Goal: Check status: Check status

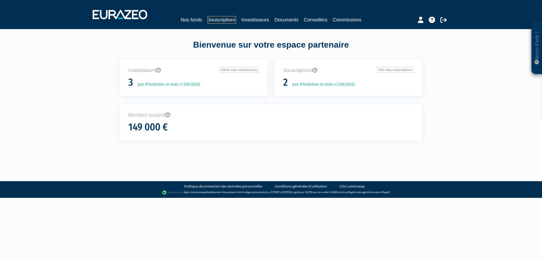
click at [232, 20] on link "Souscriptions" at bounding box center [222, 19] width 29 height 7
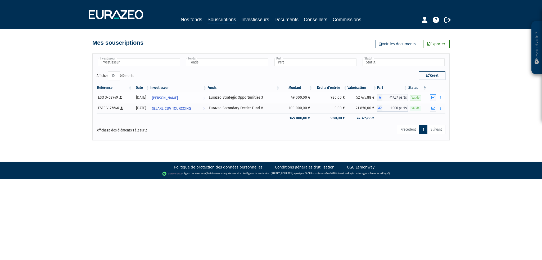
click at [435, 96] on icon "button" at bounding box center [433, 97] width 3 height 3
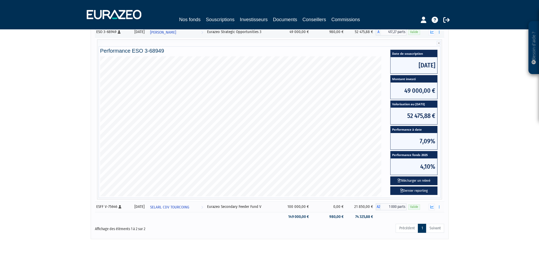
scroll to position [53, 0]
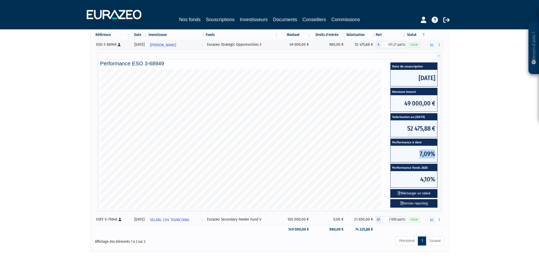
drag, startPoint x: 418, startPoint y: 152, endPoint x: 437, endPoint y: 155, distance: 18.6
click at [434, 153] on span "7,09%" at bounding box center [413, 154] width 47 height 16
click at [446, 162] on div "Référence Date Investisseur Fonds Montant Droits d'entrée Valorisation Part Sta…" at bounding box center [269, 132] width 357 height 207
drag, startPoint x: 429, startPoint y: 154, endPoint x: 418, endPoint y: 157, distance: 11.9
click at [418, 157] on span "7,09%" at bounding box center [413, 154] width 47 height 16
